Goal: Ask a question

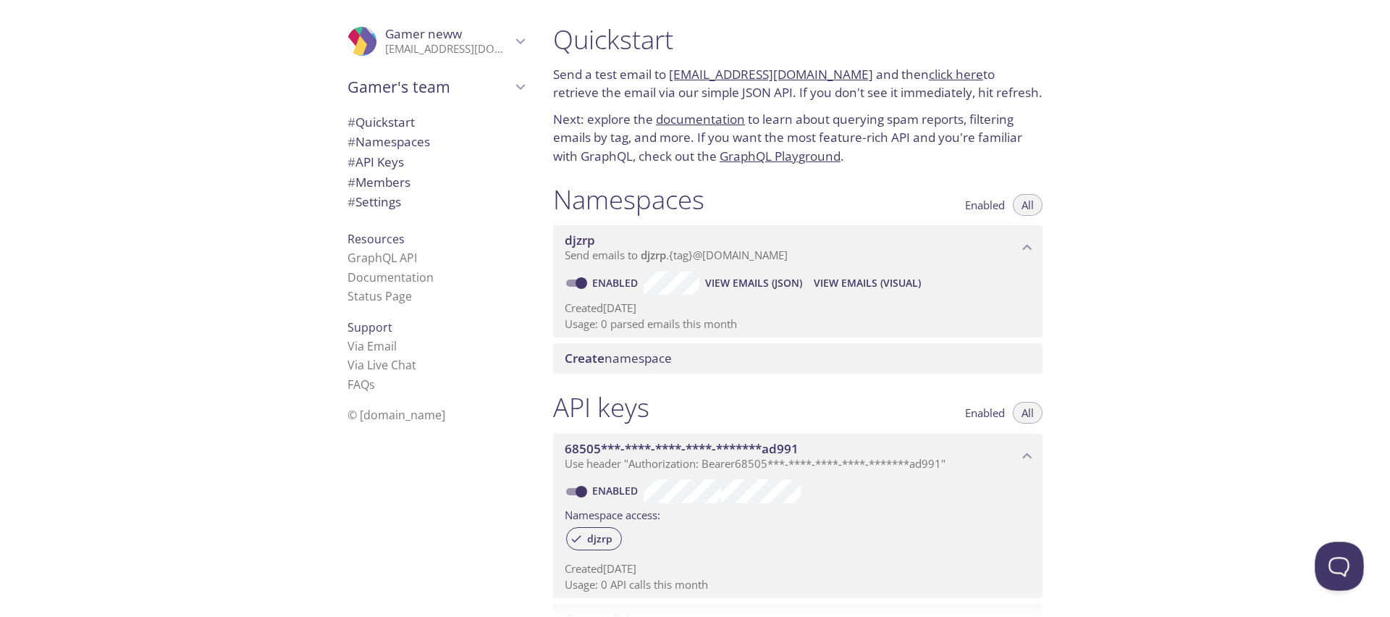
drag, startPoint x: 1331, startPoint y: 575, endPoint x: 1327, endPoint y: 566, distance: 9.4
click at [1331, 574] on button "Open Beacon popover" at bounding box center [1335, 562] width 43 height 43
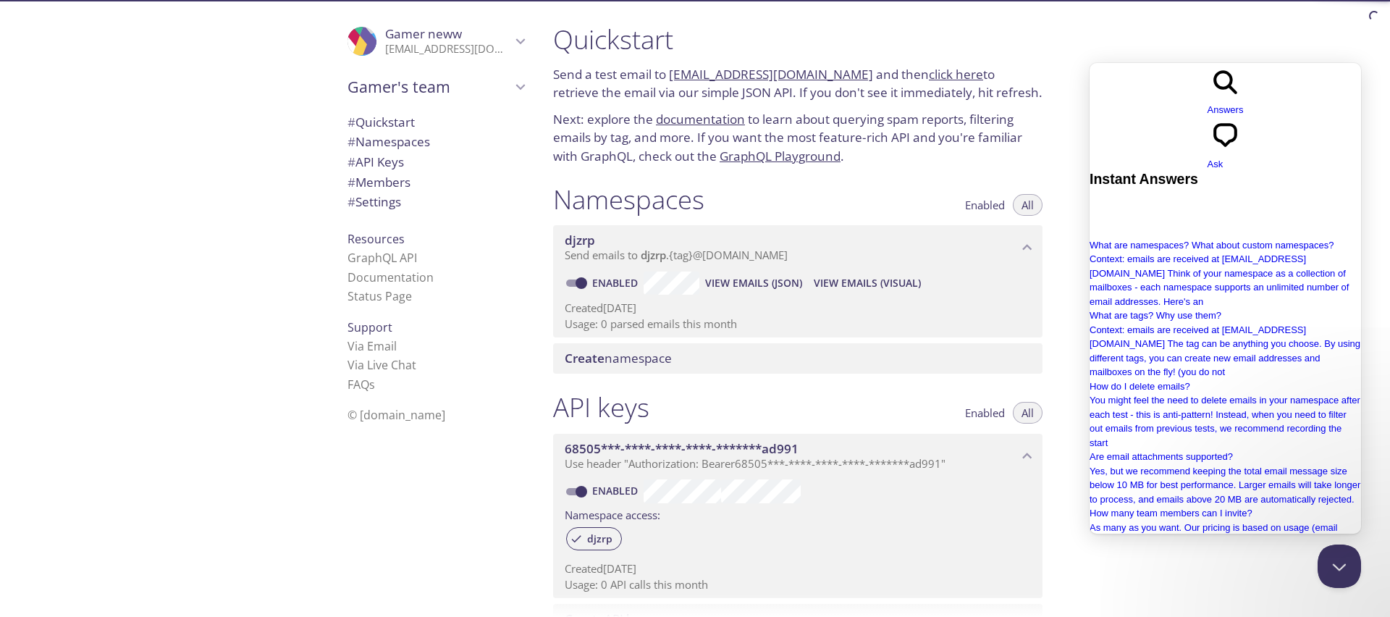
click at [1243, 117] on div "chat-square Ask" at bounding box center [1225, 144] width 36 height 54
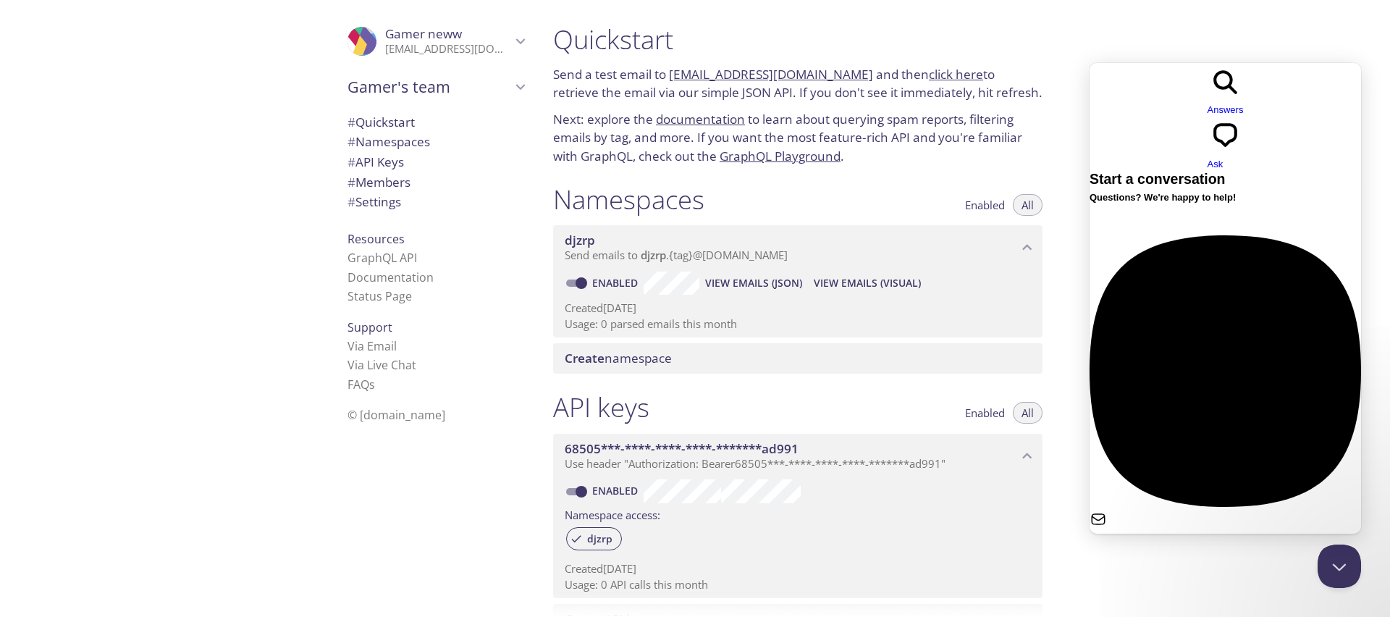
click at [1241, 532] on div "Email" at bounding box center [1224, 539] width 271 height 14
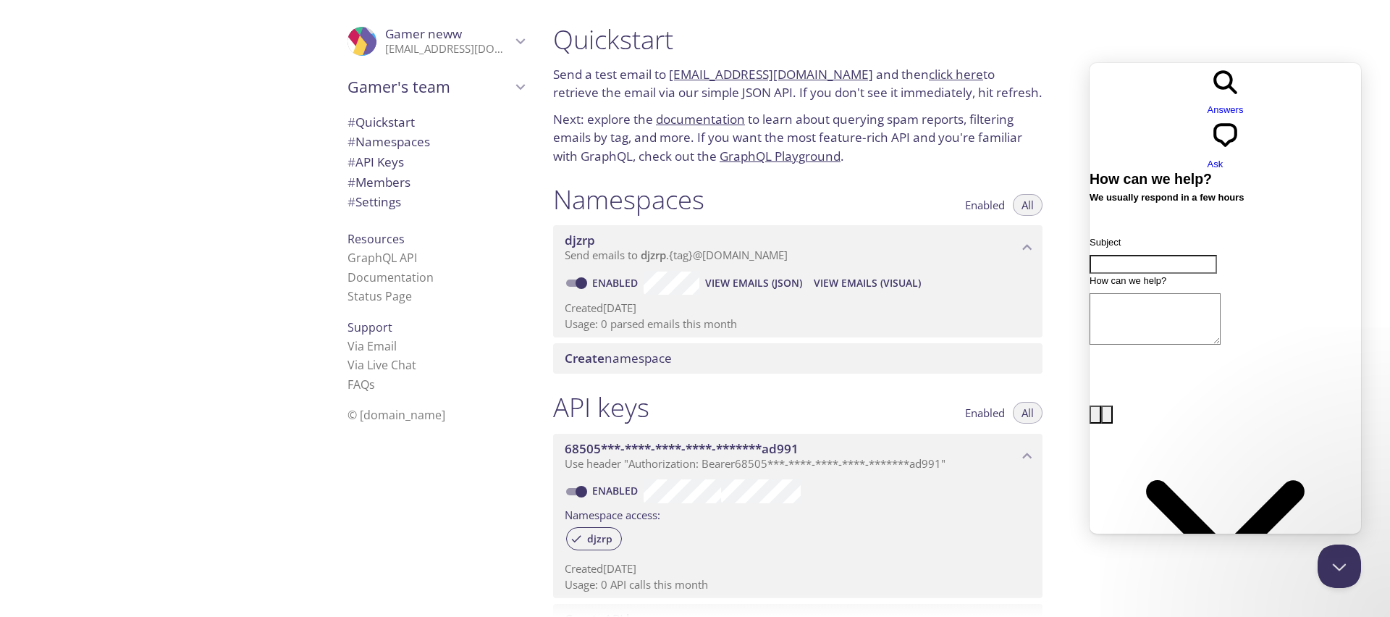
click at [1207, 111] on span "Go back" at bounding box center [1207, 116] width 0 height 11
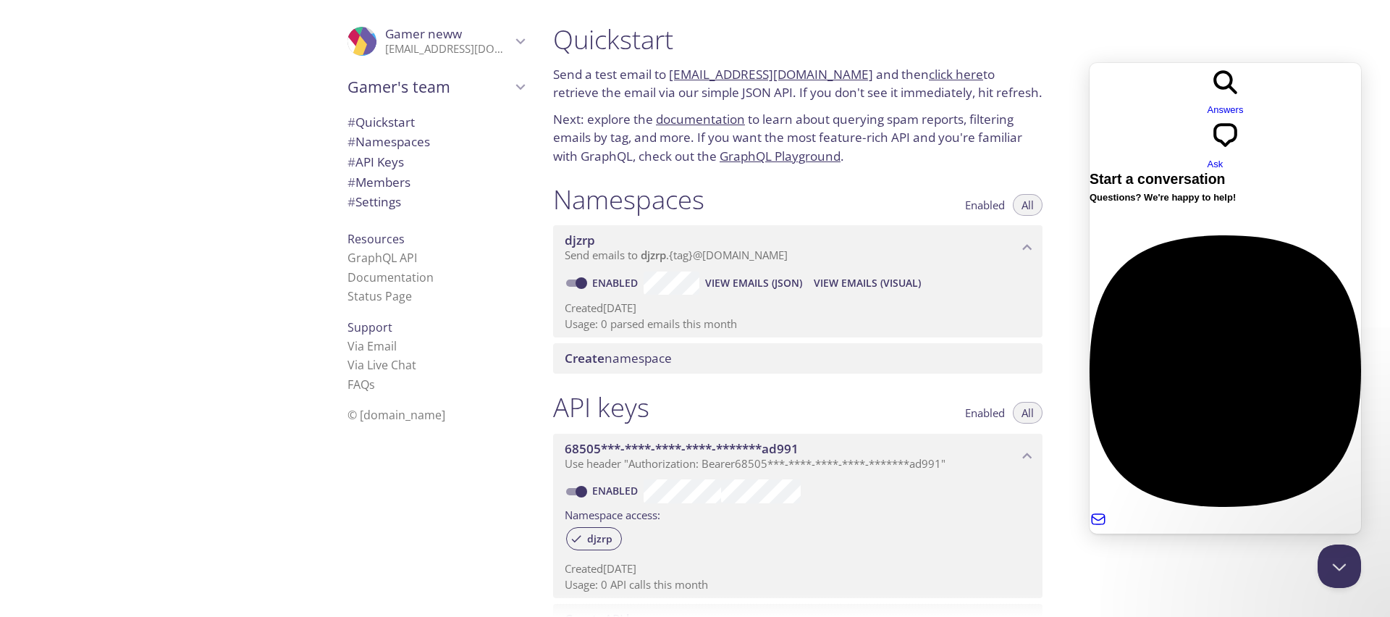
scroll to position [391, 0]
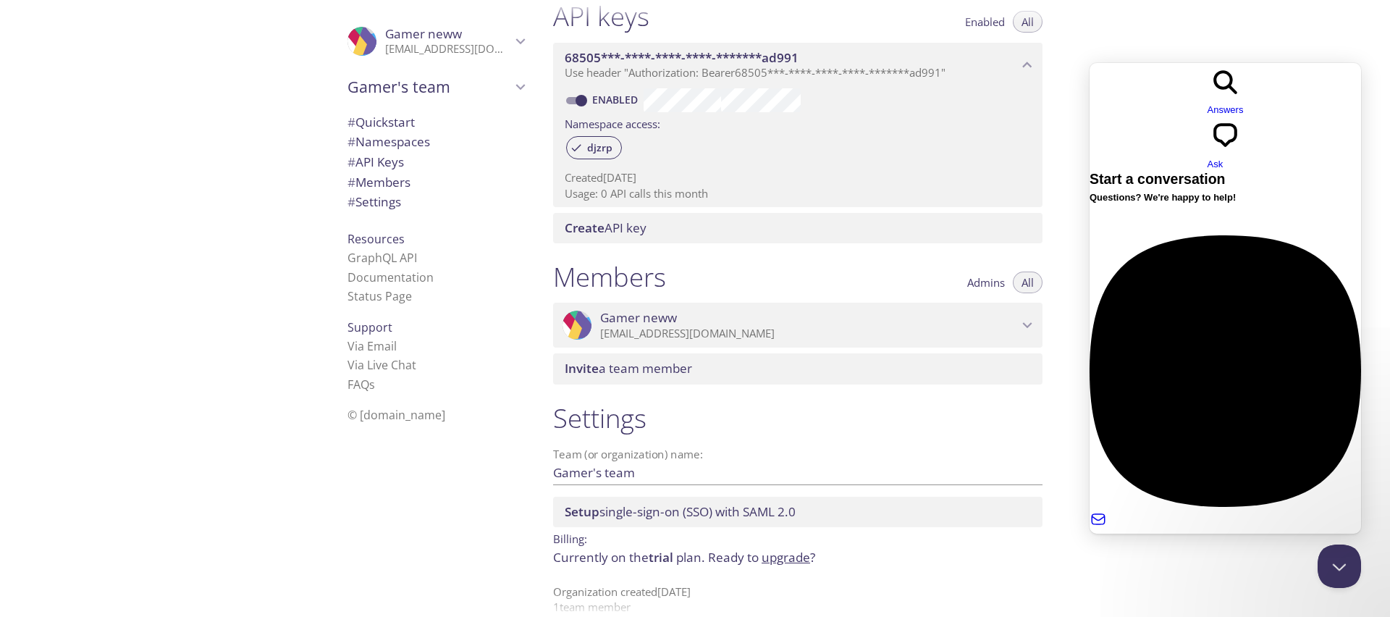
click at [1225, 591] on div at bounding box center [1224, 591] width 271 height 0
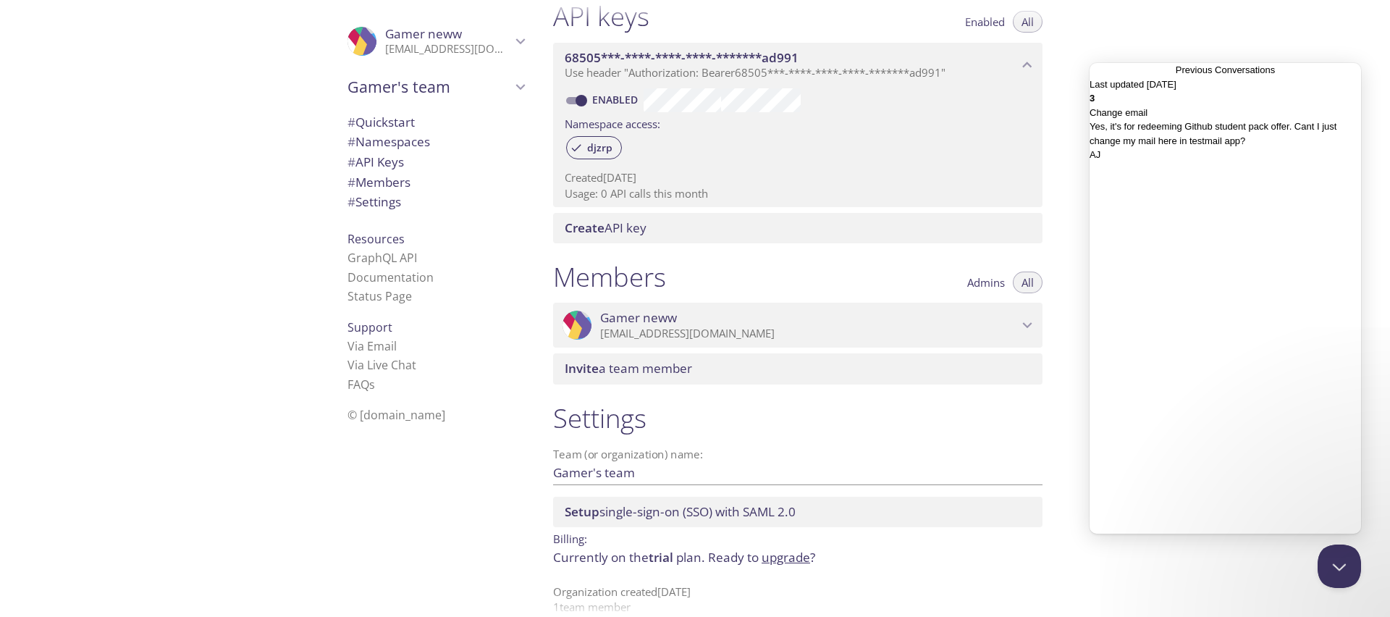
click at [1199, 162] on div "AJ" at bounding box center [1224, 155] width 271 height 14
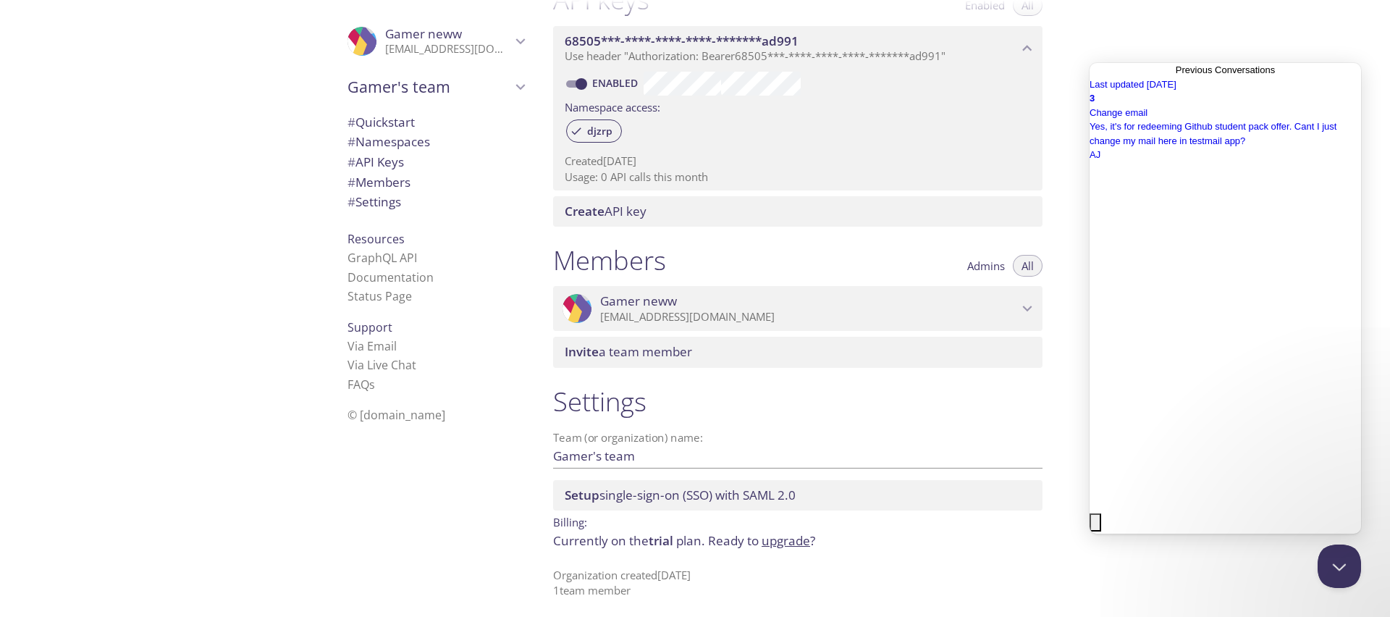
scroll to position [413, 0]
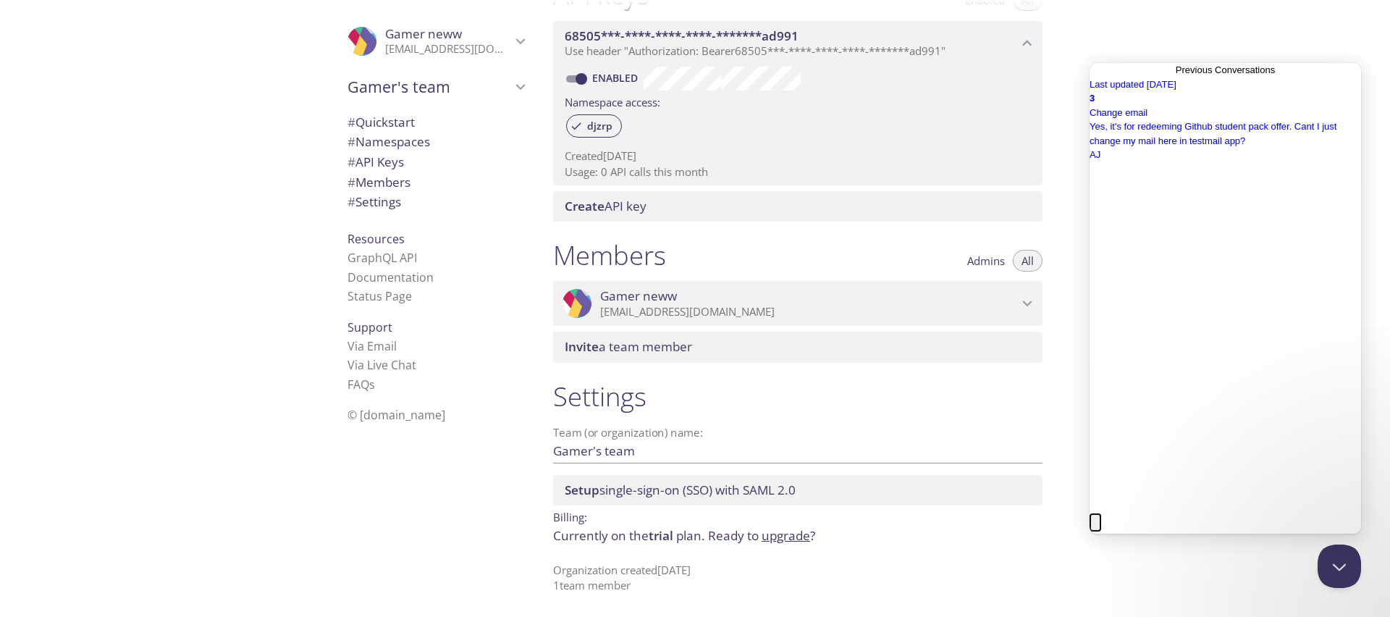
click at [1101, 513] on button "Close" at bounding box center [1095, 522] width 12 height 19
click at [1175, 77] on link "Go back" at bounding box center [1175, 77] width 0 height 0
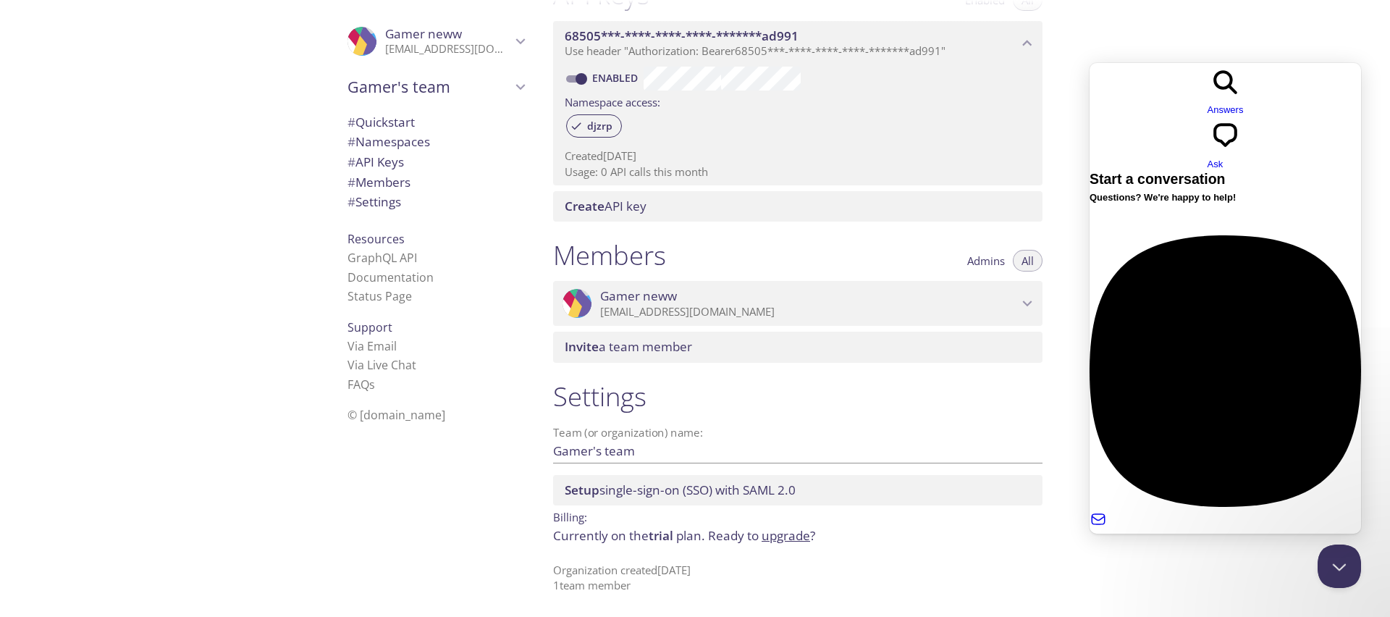
click at [1117, 84] on div "search-medium Answers chat-square Ask" at bounding box center [1224, 117] width 271 height 109
click at [1129, 23] on div "Quickstart Send a test email to [EMAIL_ADDRESS][DOMAIN_NAME] and then click her…" at bounding box center [965, 308] width 848 height 617
click at [1341, 552] on button "Close Beacon popover" at bounding box center [1335, 562] width 43 height 43
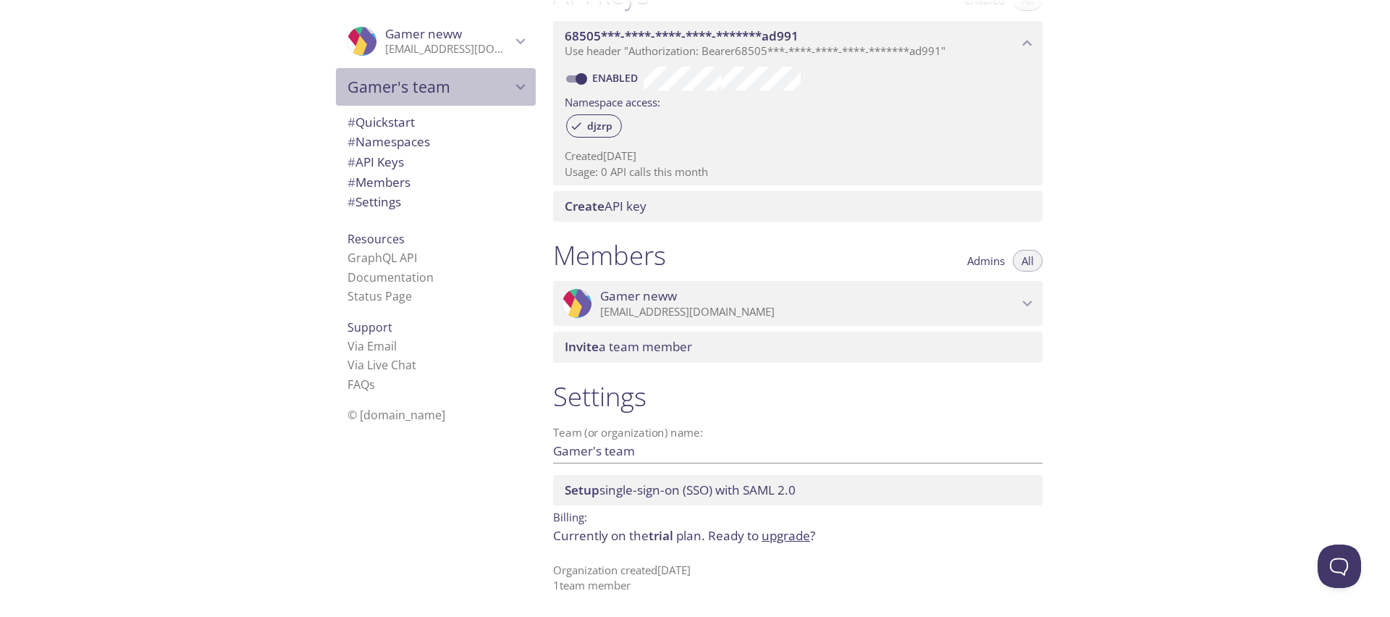
click at [402, 84] on span "Gamer's team" at bounding box center [429, 87] width 164 height 20
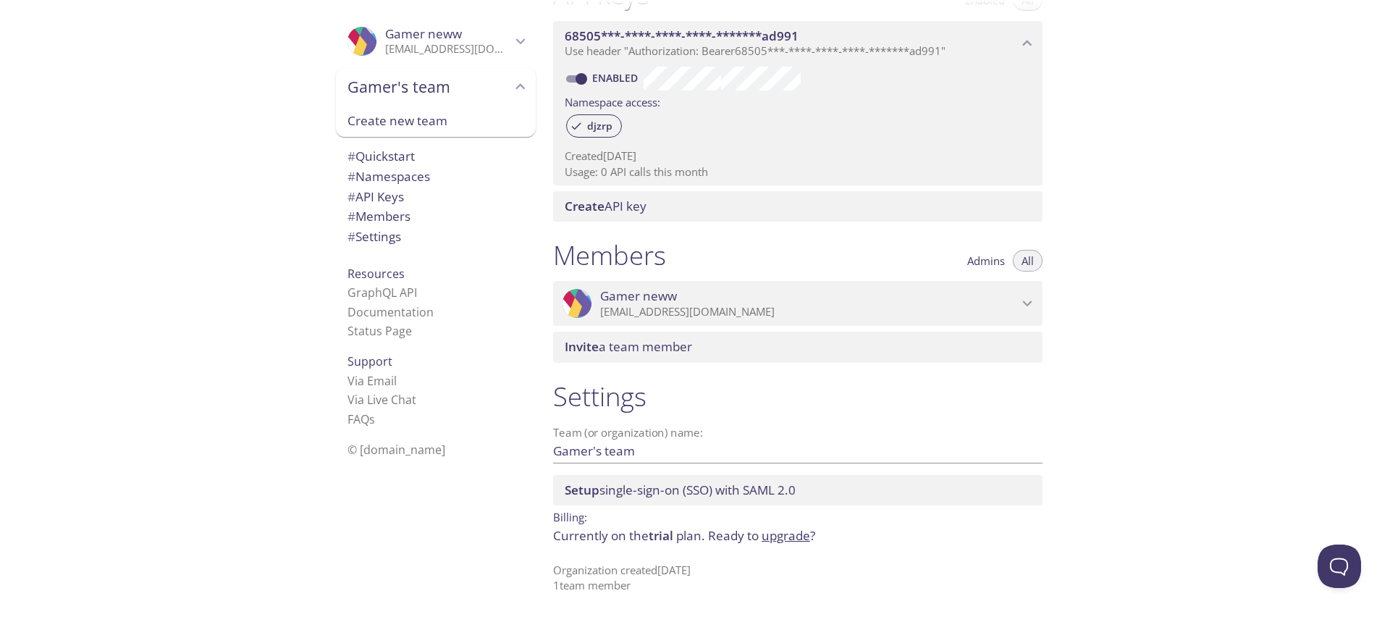
click at [402, 84] on span "Gamer's team" at bounding box center [429, 87] width 164 height 20
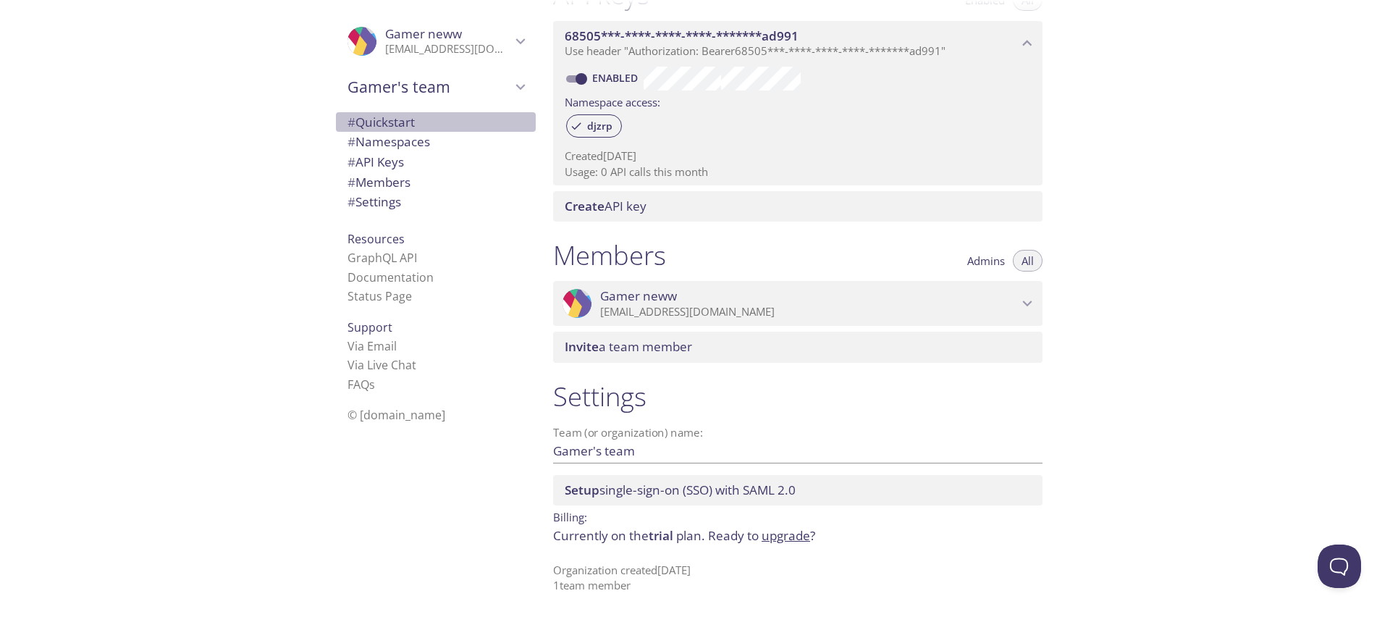
click at [390, 118] on span "# Quickstart" at bounding box center [380, 122] width 67 height 17
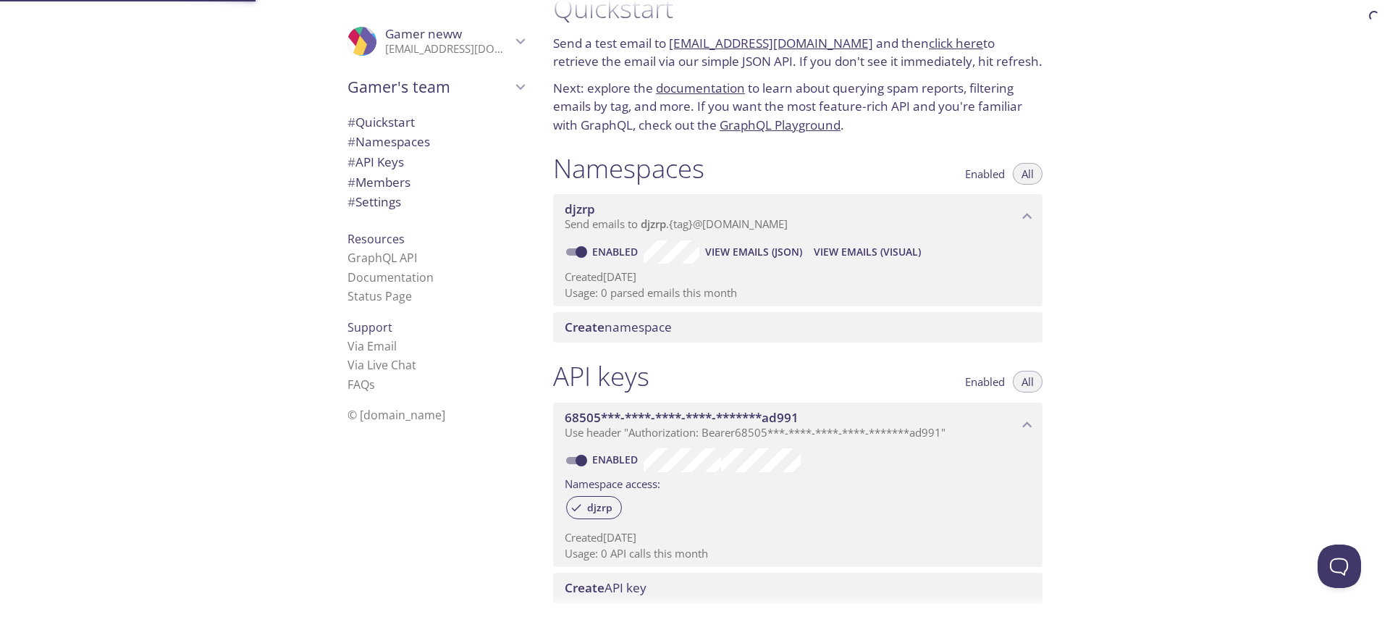
scroll to position [23, 0]
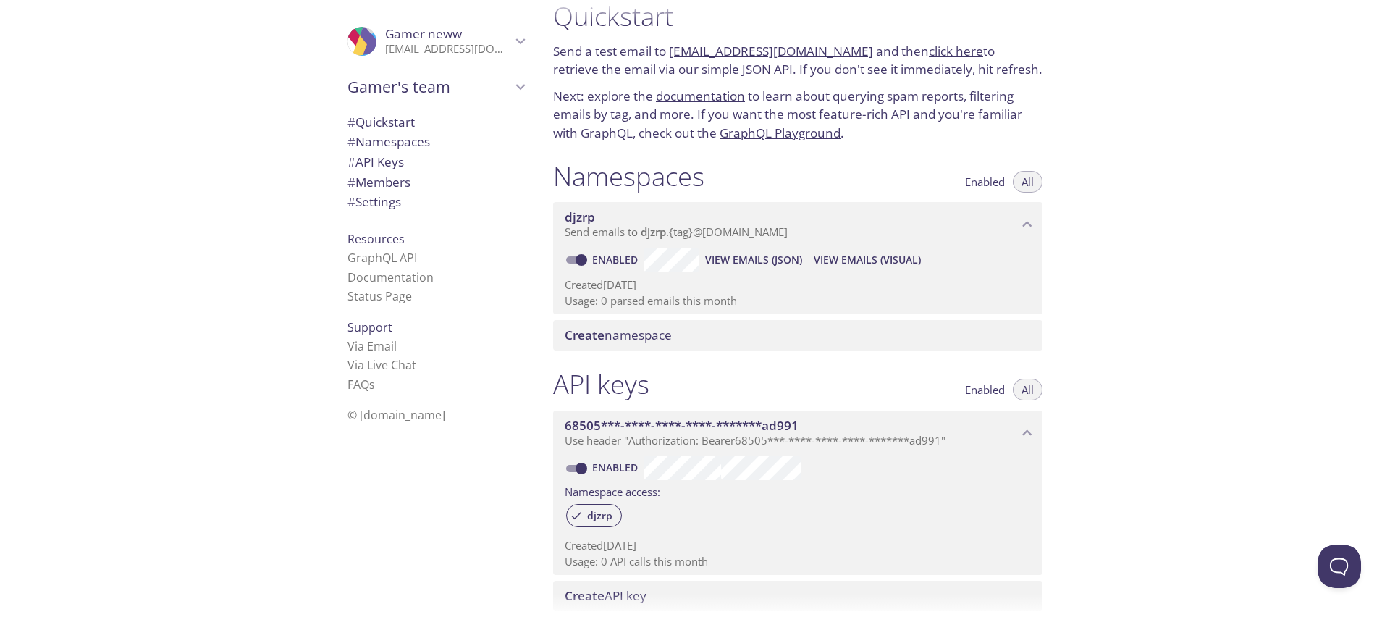
click at [336, 43] on div ".cls-1 { fill: #6d5ca8; } .cls-2 { fill: #3fc191; } .cls-3 { fill: #3b4752; } .…" at bounding box center [436, 41] width 200 height 48
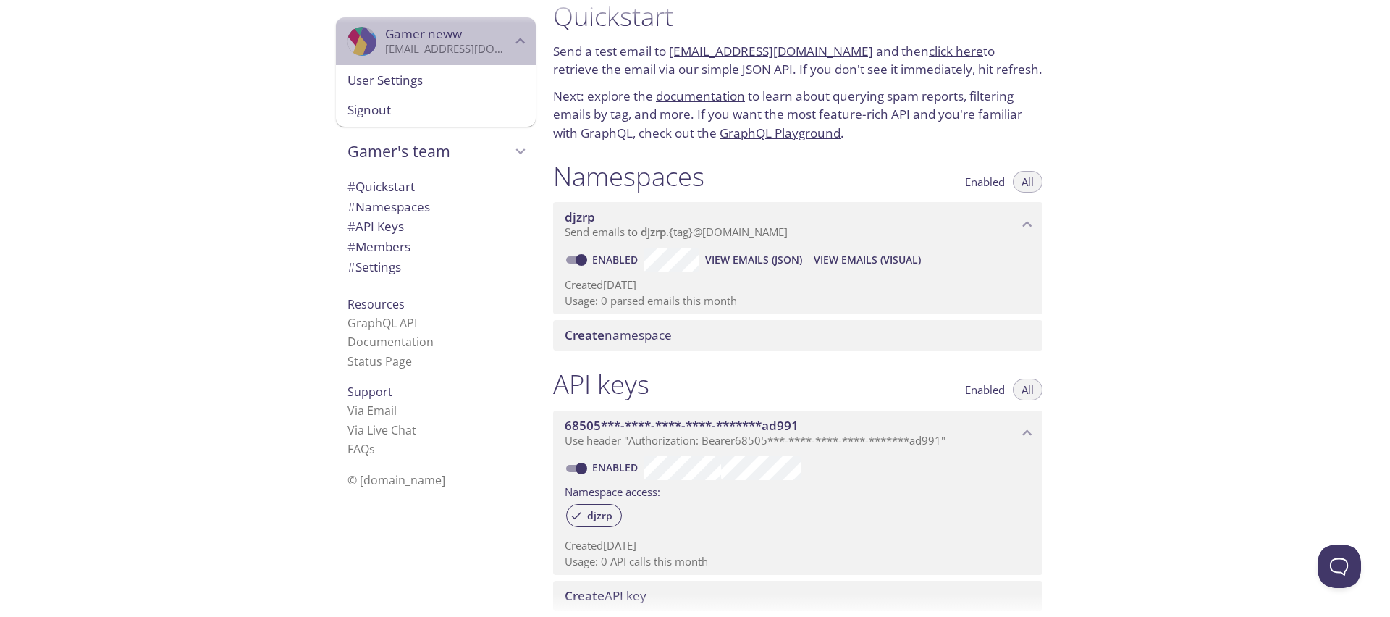
click at [347, 49] on icon "Gamer neww" at bounding box center [357, 51] width 20 height 32
